Goal: Contribute content

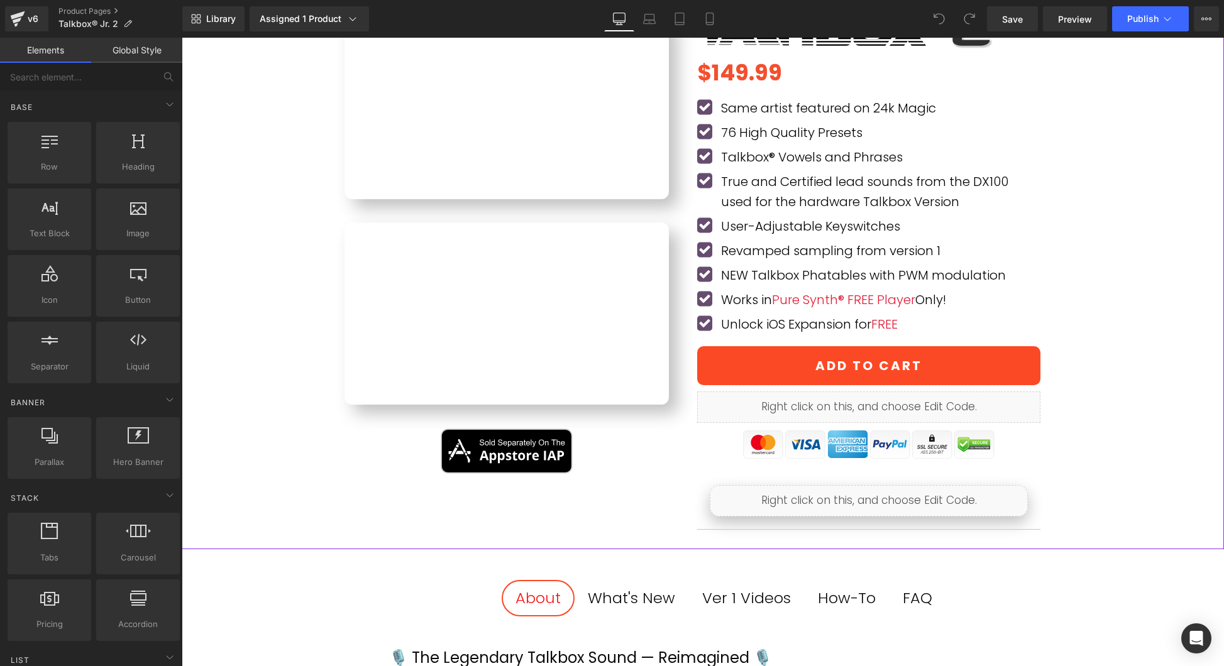
scroll to position [195, 0]
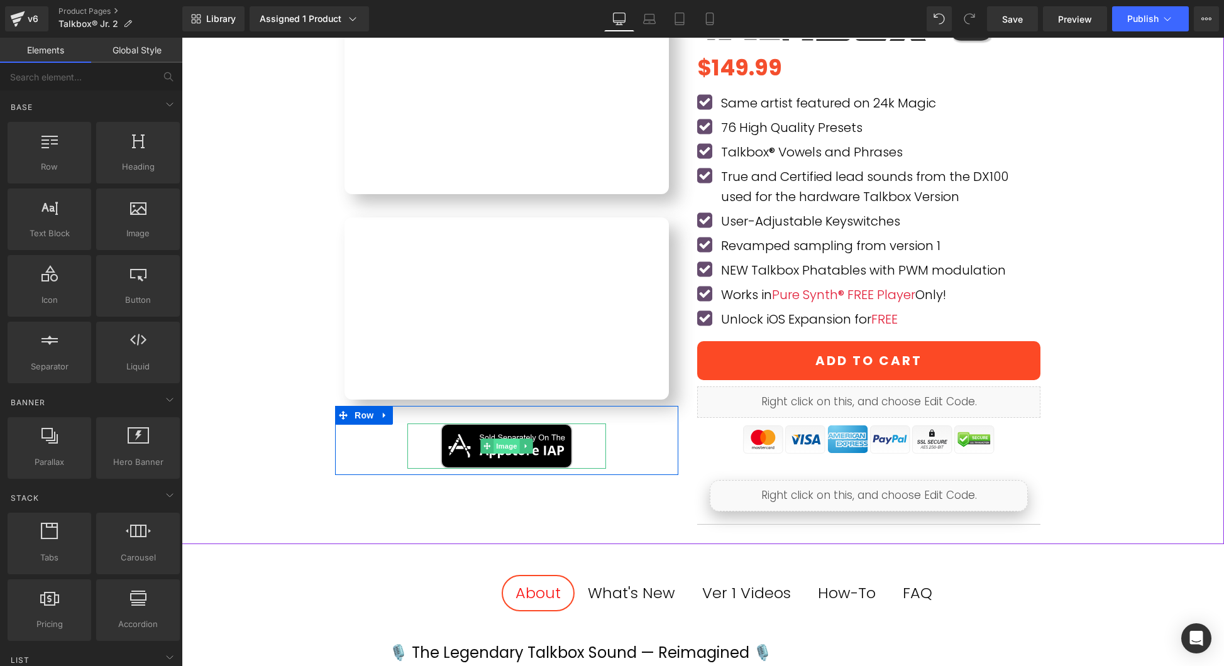
click at [507, 444] on span "Image" at bounding box center [506, 446] width 26 height 15
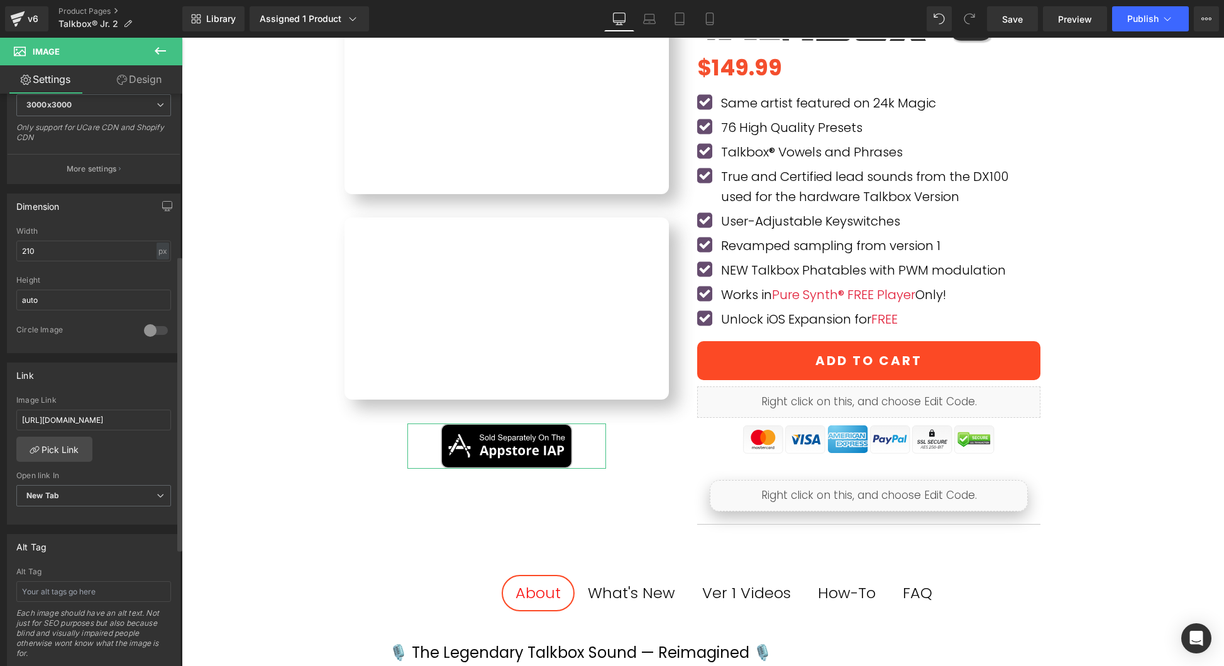
scroll to position [314, 0]
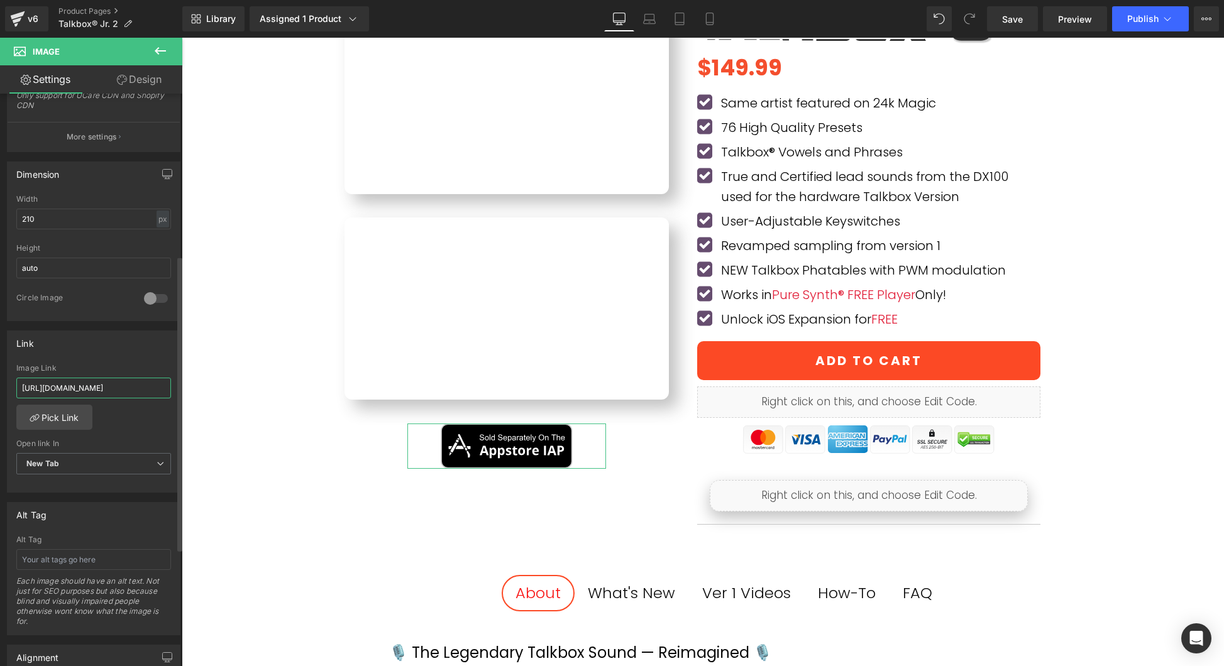
click at [127, 391] on input "[URL][DOMAIN_NAME]" at bounding box center [93, 388] width 155 height 21
paste input "pure-synth-platinum/id1459688500?see-all=in-app-purchases"
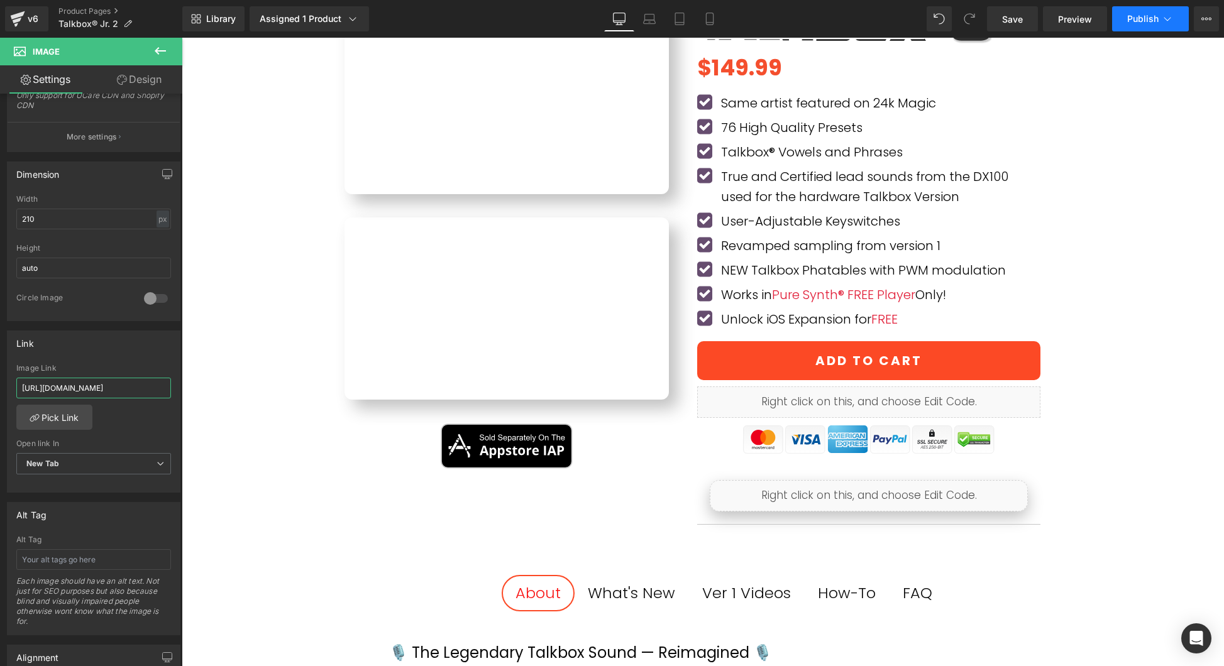
type input "[URL][DOMAIN_NAME]"
click at [1152, 16] on span "Publish" at bounding box center [1142, 19] width 31 height 10
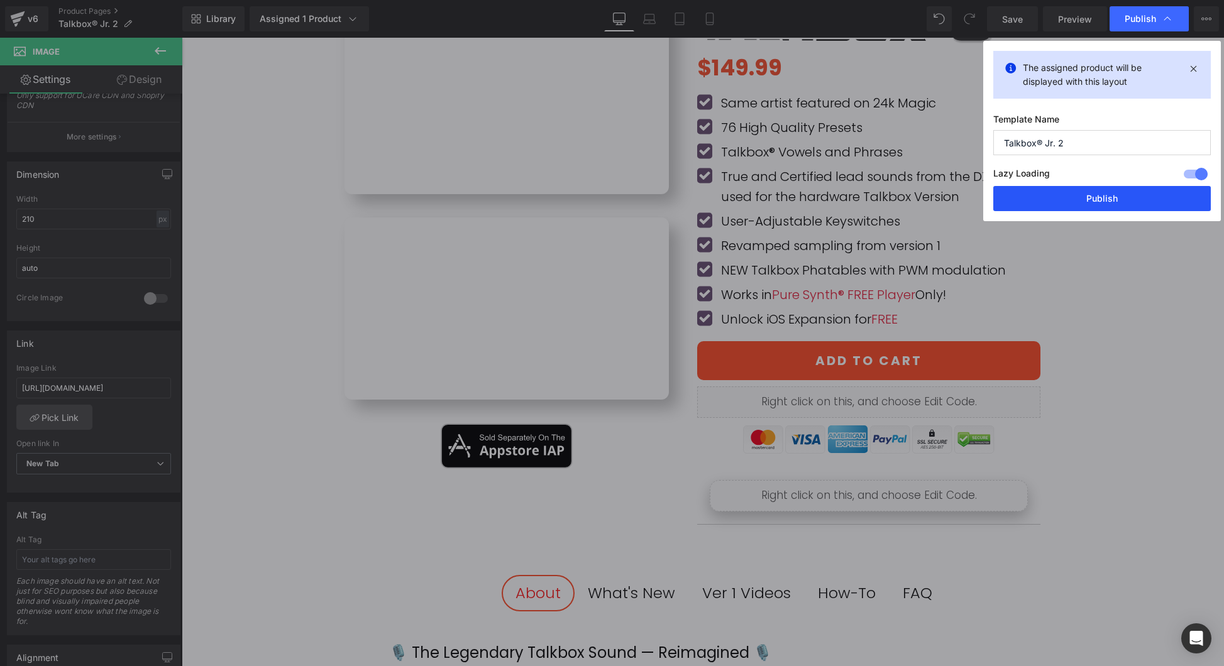
click at [1099, 199] on button "Publish" at bounding box center [1101, 198] width 217 height 25
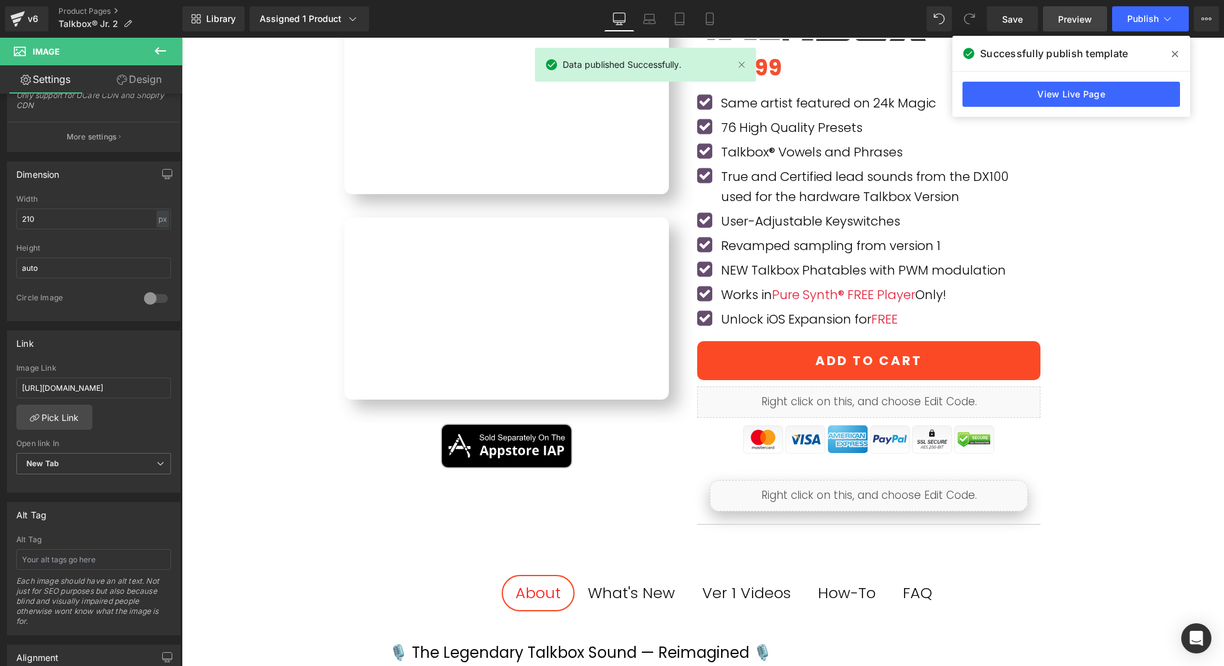
click at [1067, 26] on link "Preview" at bounding box center [1075, 18] width 64 height 25
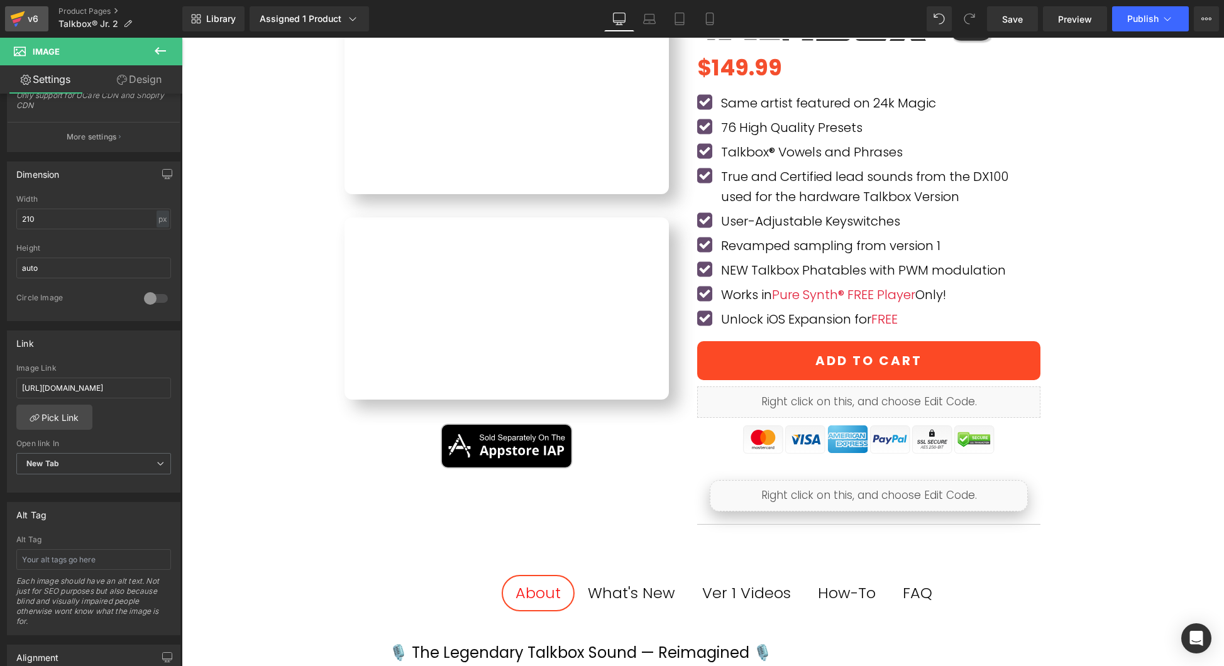
click at [21, 17] on icon at bounding box center [17, 18] width 15 height 31
